Goal: Navigation & Orientation: Find specific page/section

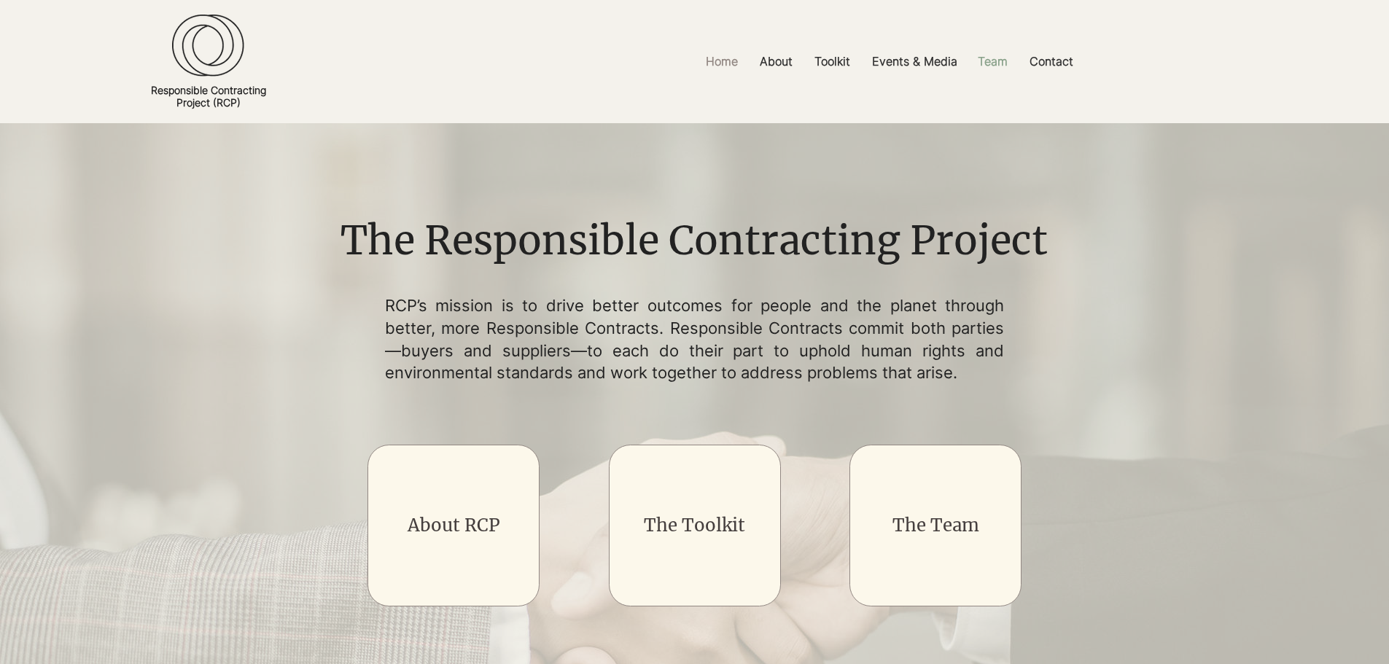
click at [996, 58] on p "Team" at bounding box center [993, 61] width 44 height 33
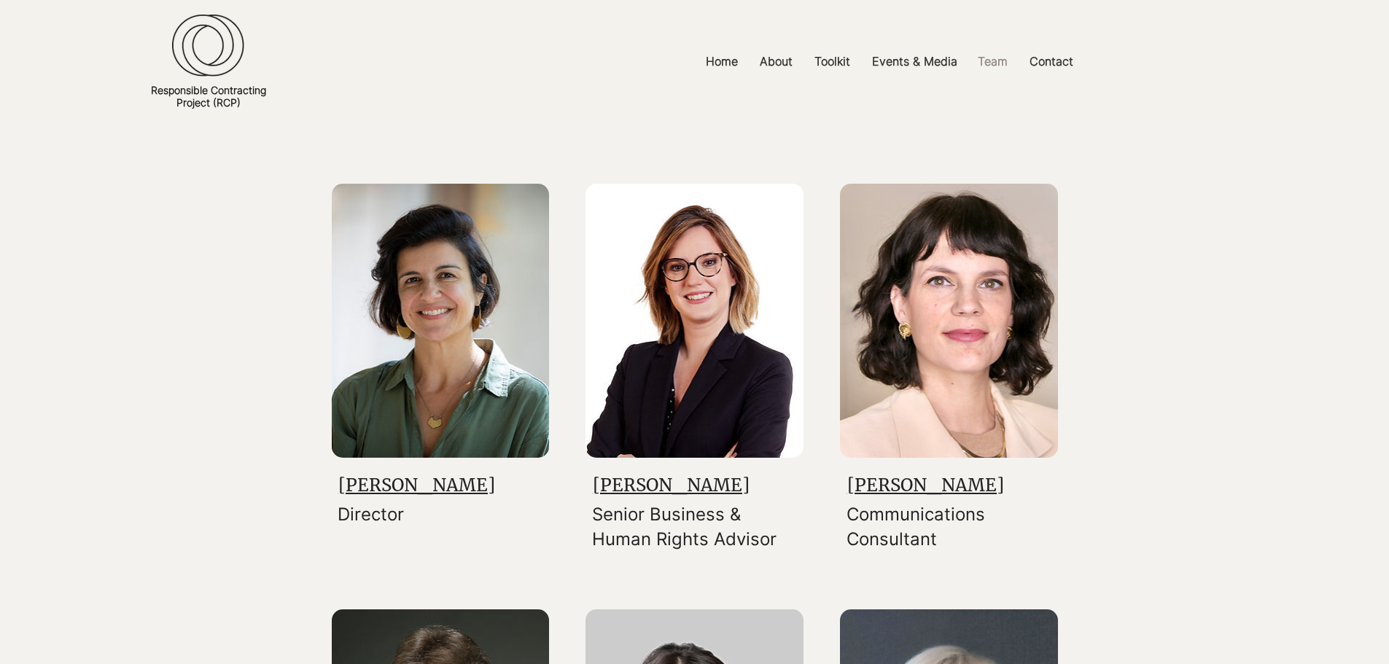
scroll to position [158, 0]
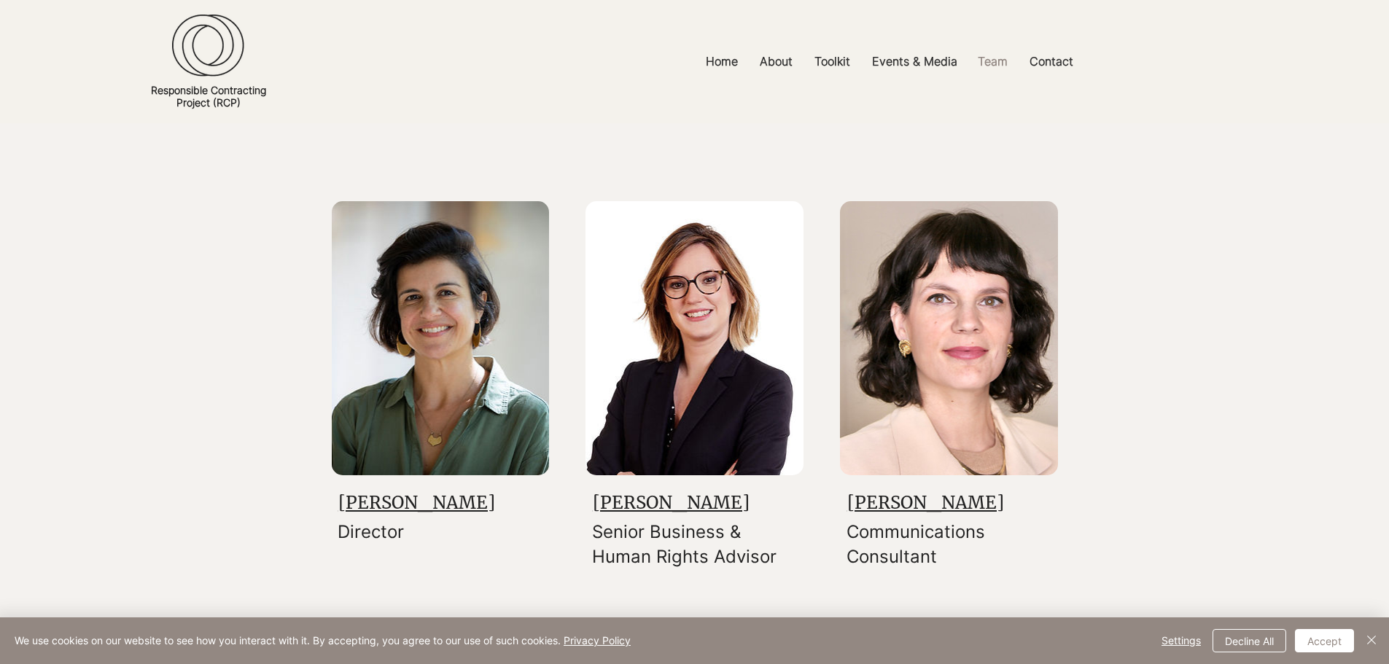
click at [414, 492] on link "Sarah Dadush" at bounding box center [416, 503] width 157 height 23
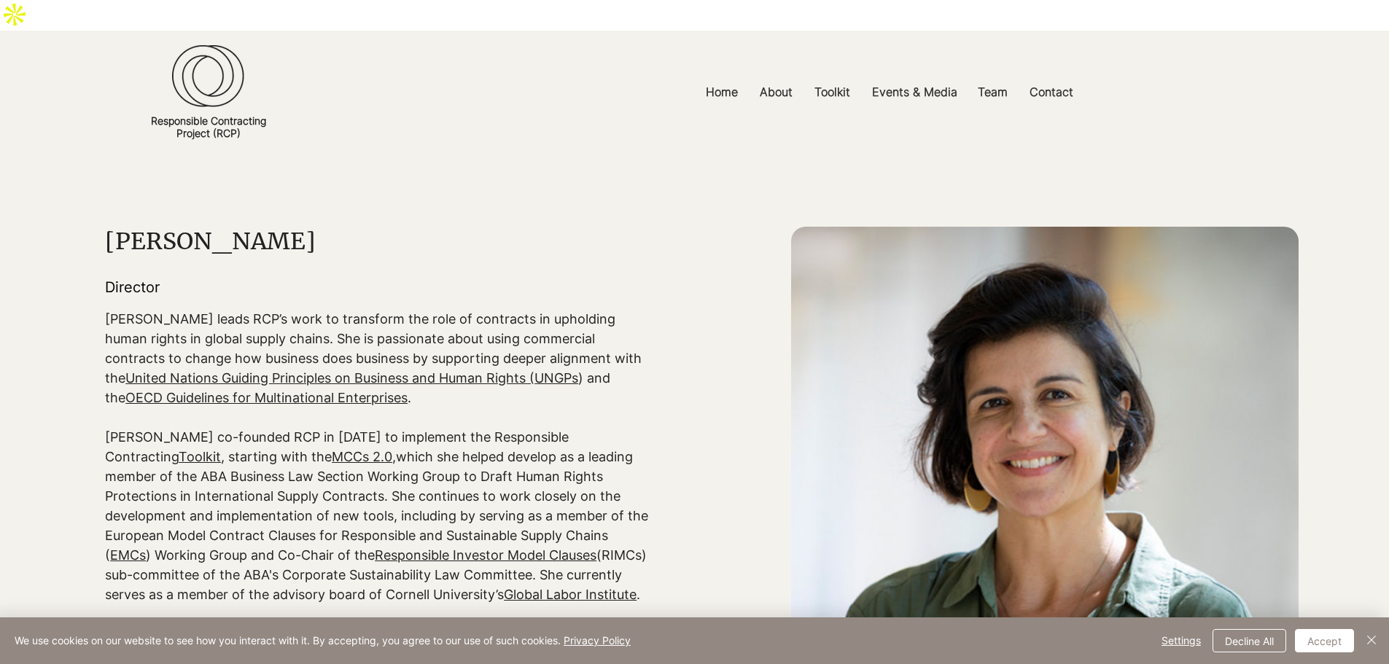
drag, startPoint x: 427, startPoint y: 313, endPoint x: 392, endPoint y: 166, distance: 150.7
click at [392, 166] on div "main content" at bounding box center [694, 675] width 1389 height 1042
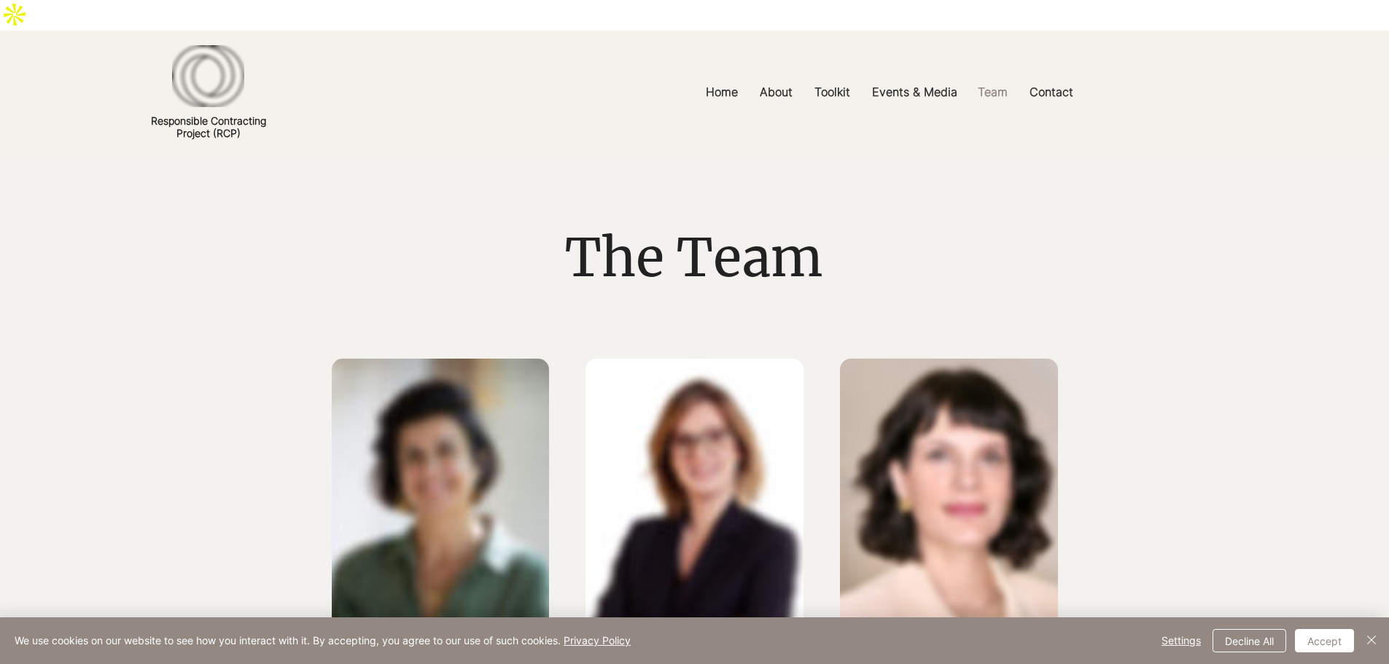
scroll to position [158, 0]
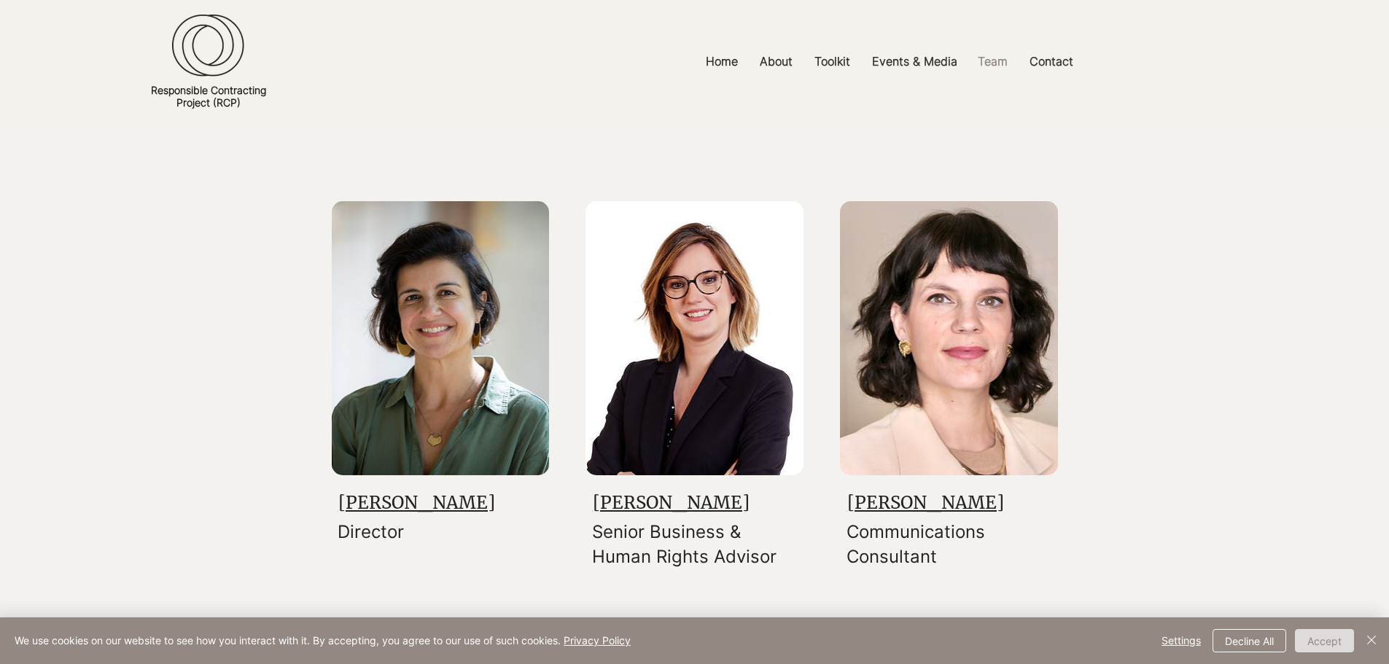
click at [1319, 643] on button "Accept" at bounding box center [1324, 640] width 59 height 23
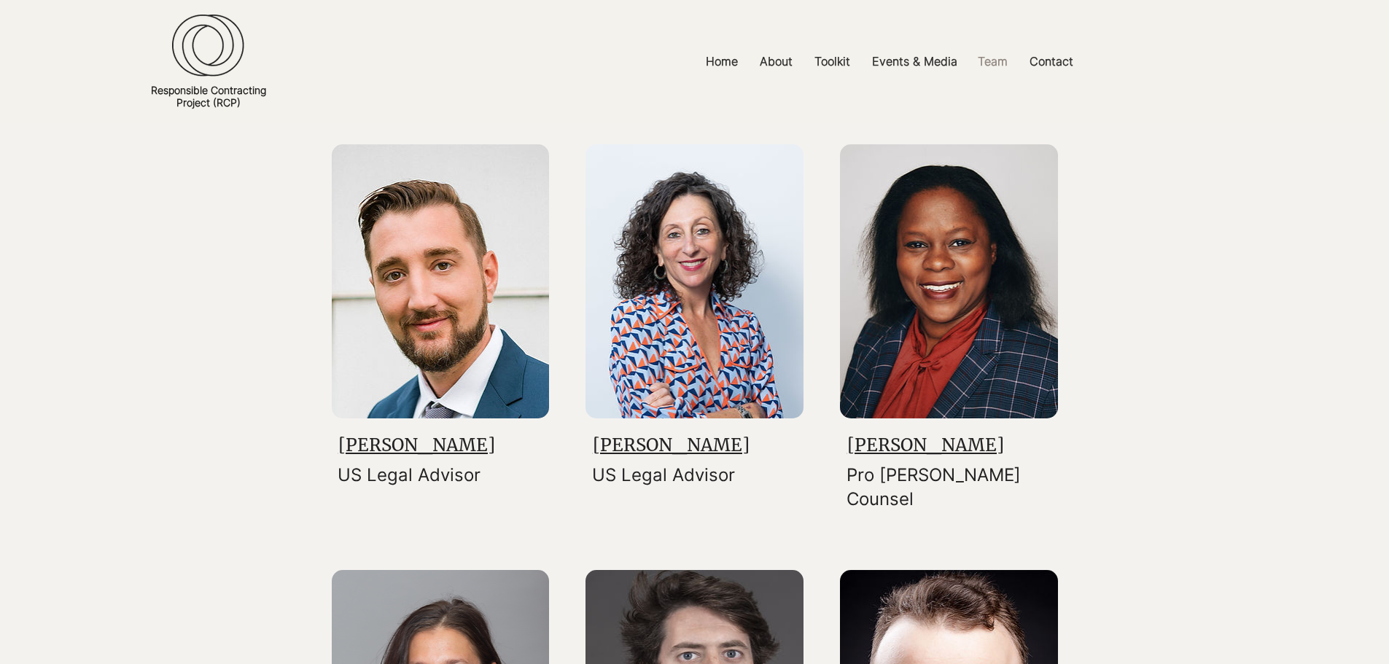
scroll to position [1066, 0]
click at [419, 435] on link "[PERSON_NAME]" at bounding box center [416, 446] width 157 height 23
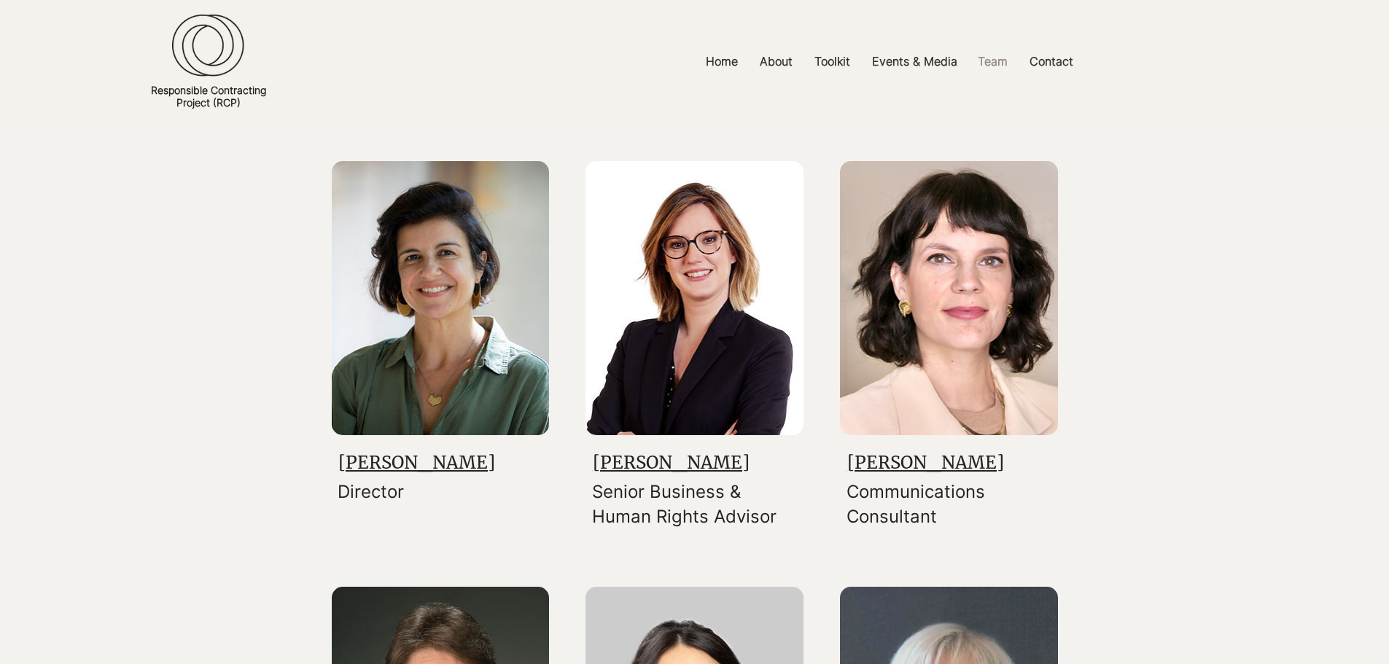
scroll to position [0, 0]
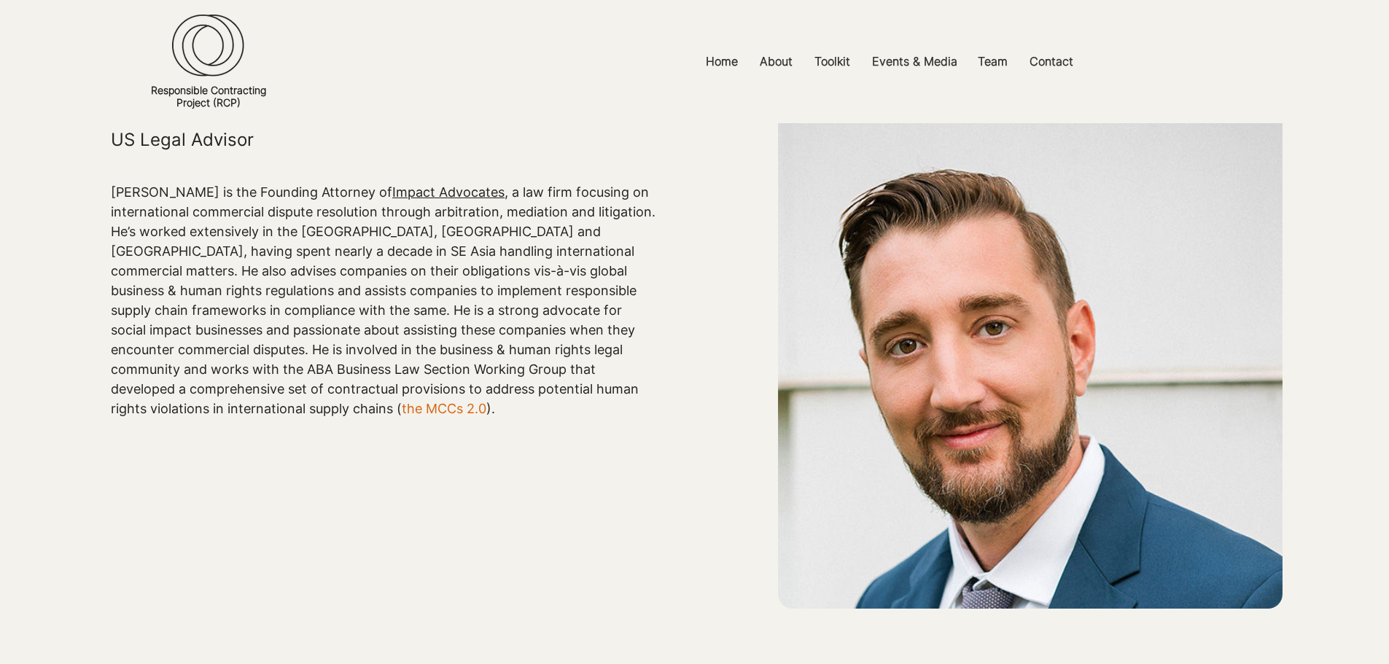
scroll to position [158, 0]
